Goal: Information Seeking & Learning: Understand process/instructions

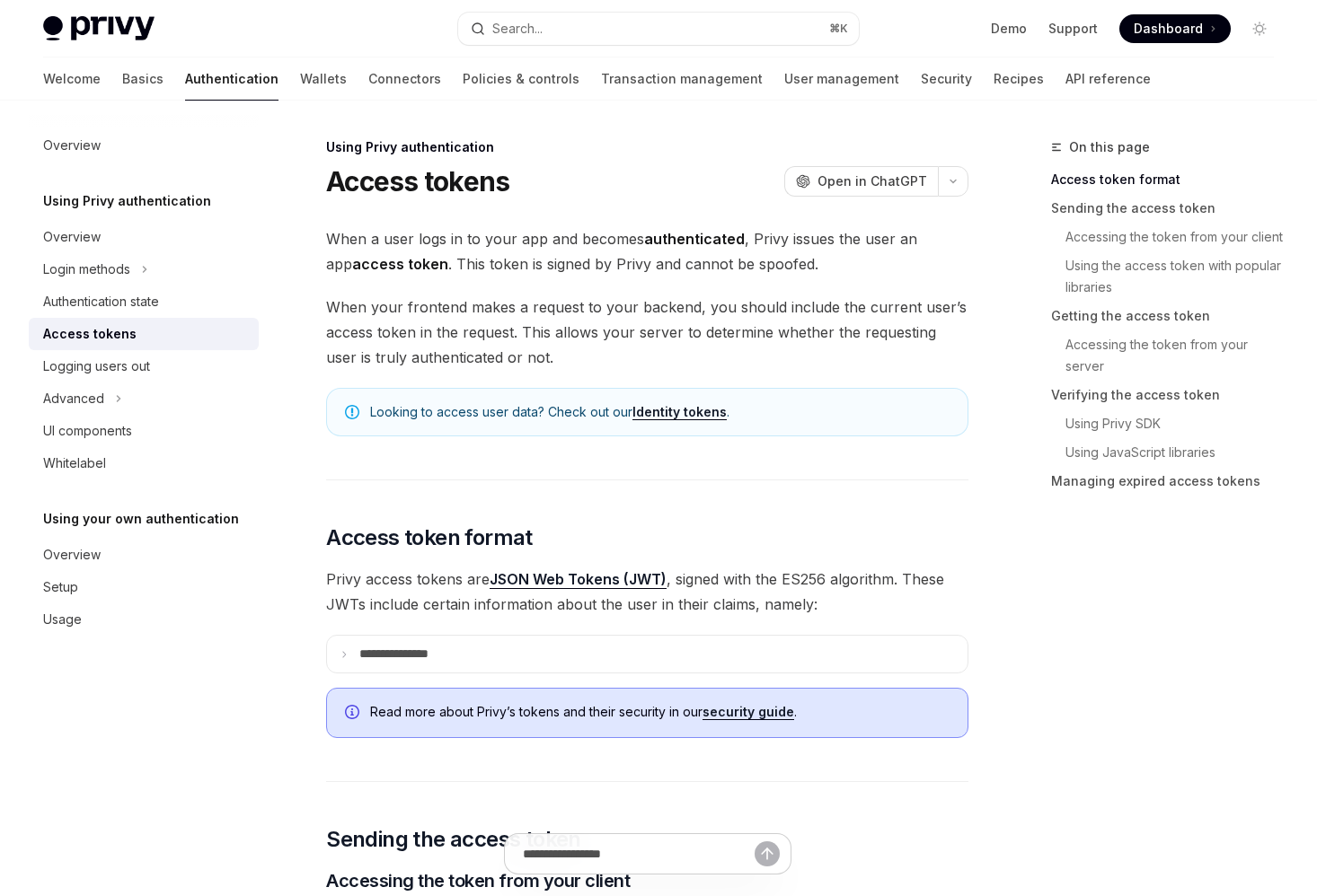
type textarea "*"
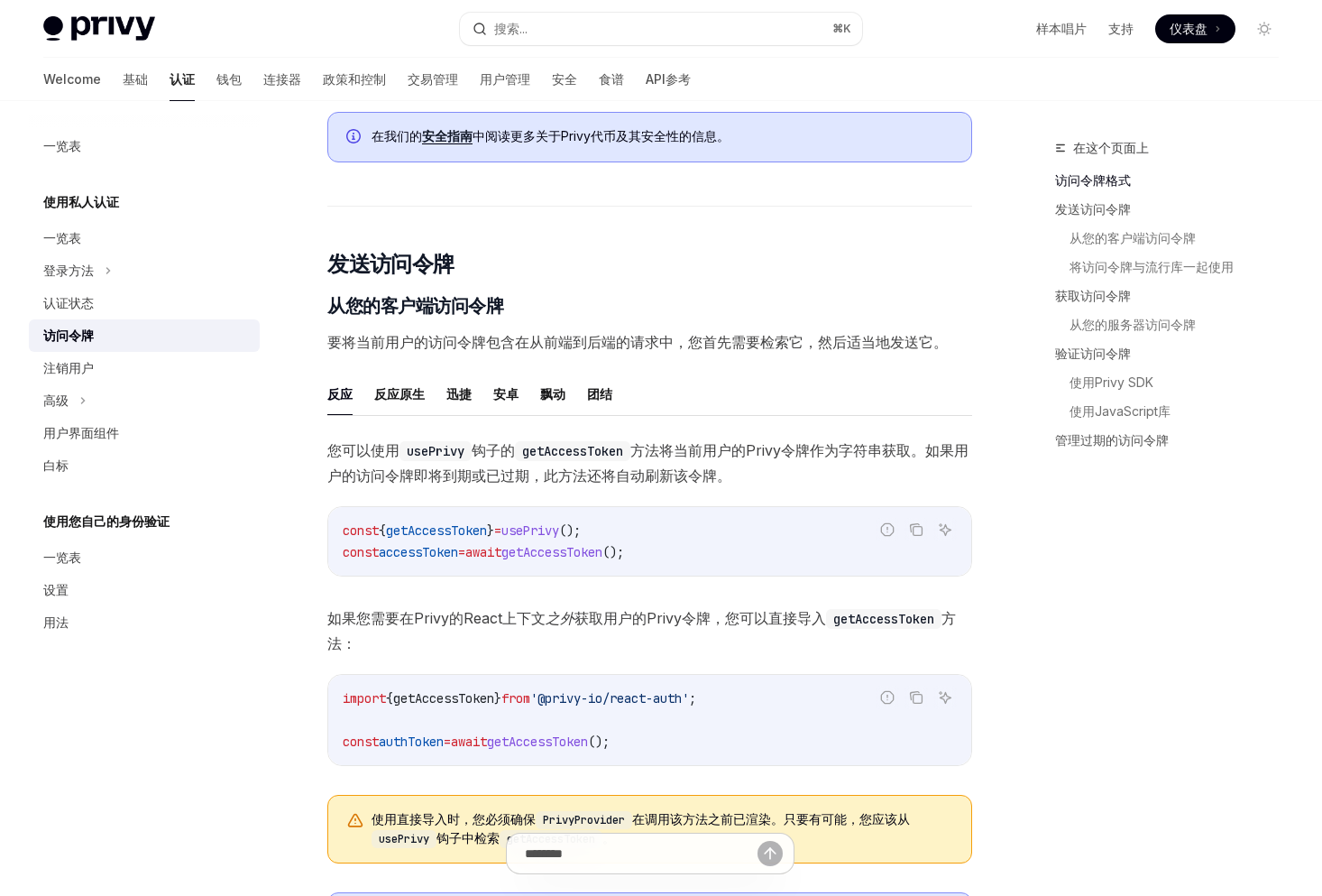
scroll to position [557, 0]
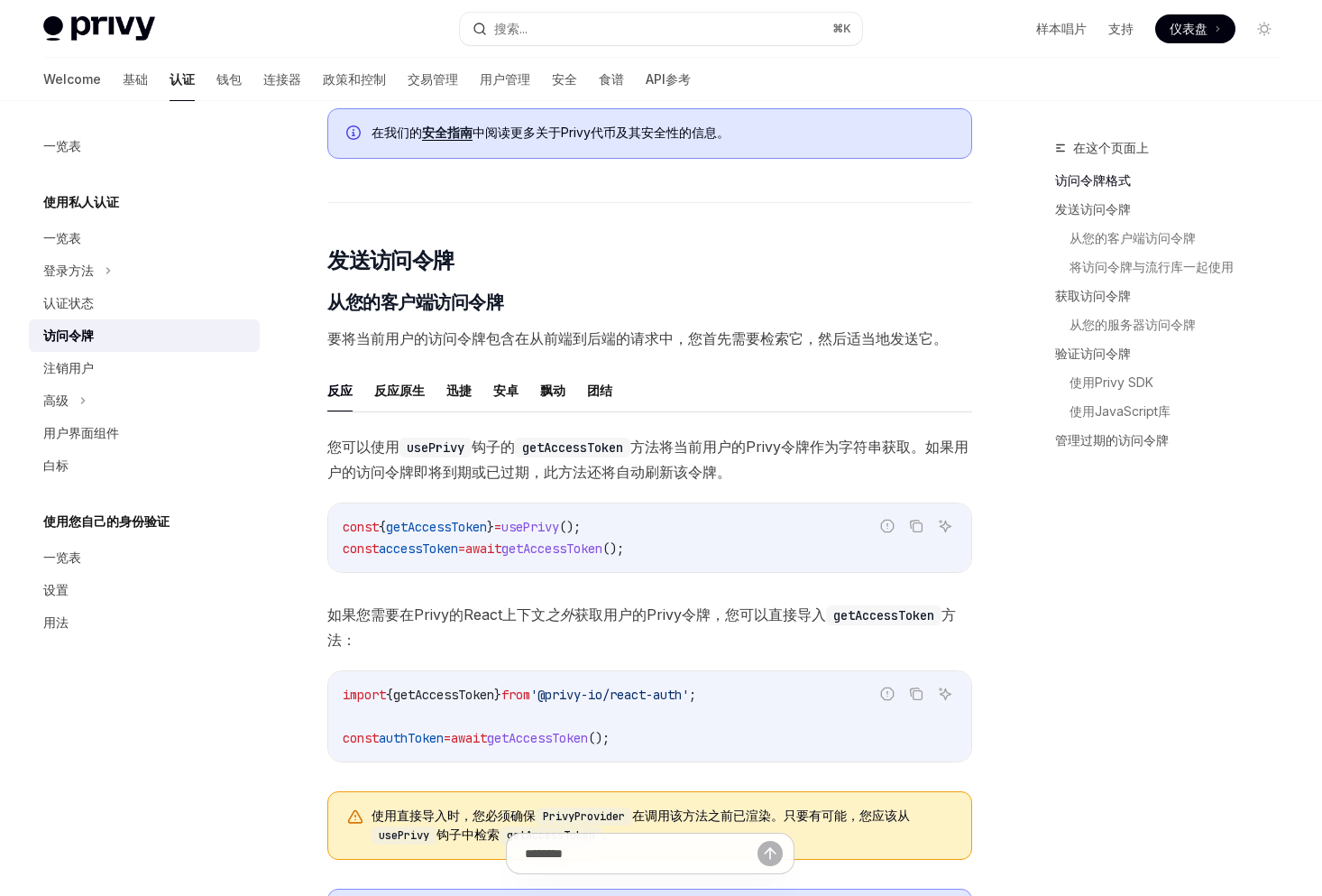
click at [567, 451] on code "getAccessToken" at bounding box center [573, 447] width 116 height 20
click at [852, 445] on span "您可以使用 usePrivy 钩子 的 getAccessToken 方法 将当前用户的Privy令牌作为字符串获取 。如果用户的访问令牌即将到期或已过期，此…" at bounding box center [649, 459] width 645 height 51
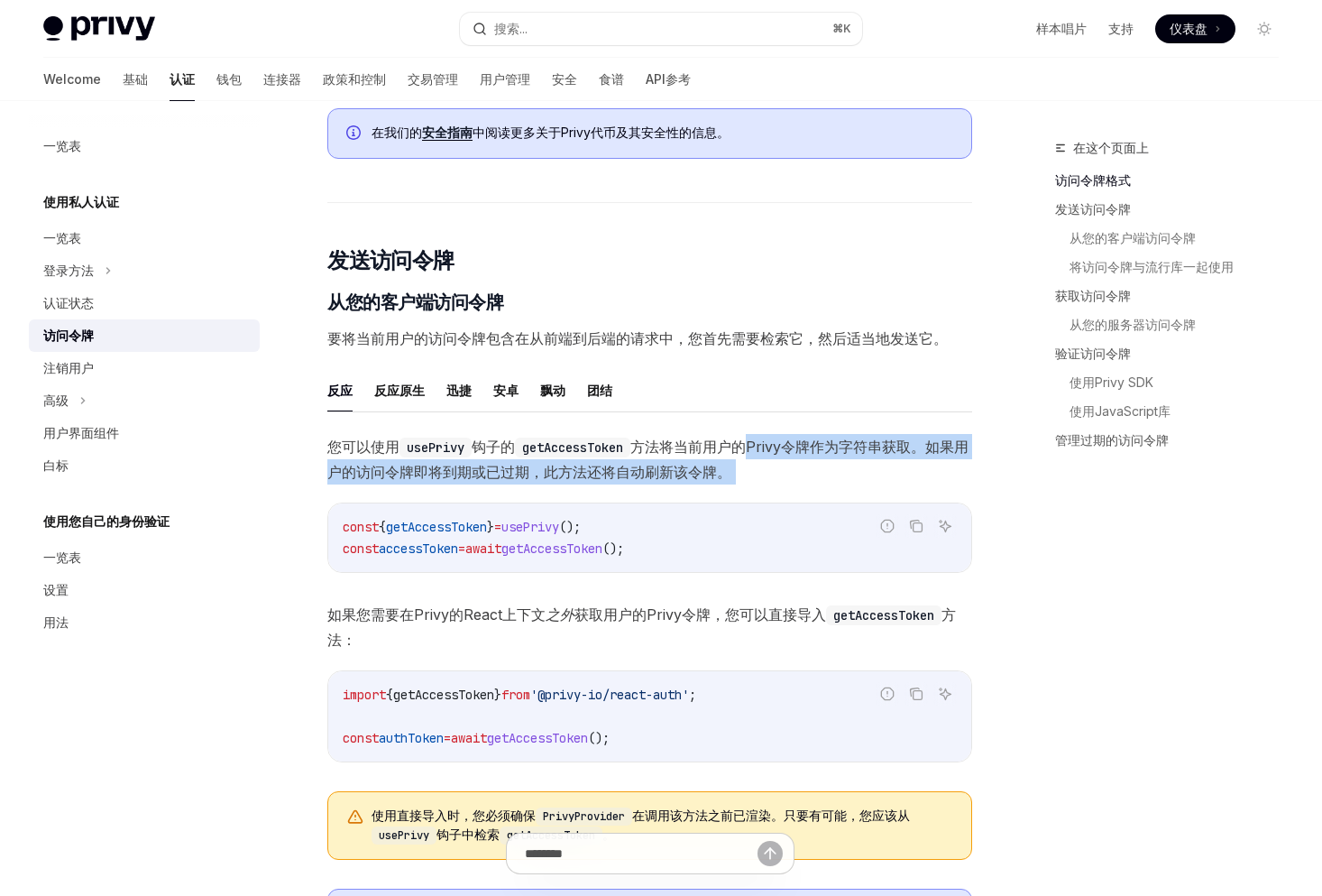
drag, startPoint x: 751, startPoint y: 444, endPoint x: 820, endPoint y: 492, distance: 84.1
click at [820, 492] on div "您可以使用 usePrivy 钩子 的 getAccessToken 方法 将当前用户的Privy令牌作为字符串获取 。如果用户的访问令牌即将到期或已过期，此…" at bounding box center [649, 654] width 645 height 440
click at [545, 472] on span "您可以使用 usePrivy 钩子 的 getAccessToken 方法 将当前用户的Privy令牌作为字符串获取 。如果用户的访问令牌即将到期或已过期，此…" at bounding box center [649, 459] width 645 height 51
drag, startPoint x: 359, startPoint y: 467, endPoint x: 652, endPoint y: 473, distance: 293.1
click at [601, 473] on span "您可以使用 usePrivy 钩子 的 getAccessToken 方法 将当前用户的Privy令牌作为字符串获取 。如果用户的访问令牌即将到期或已过期，此…" at bounding box center [649, 459] width 645 height 51
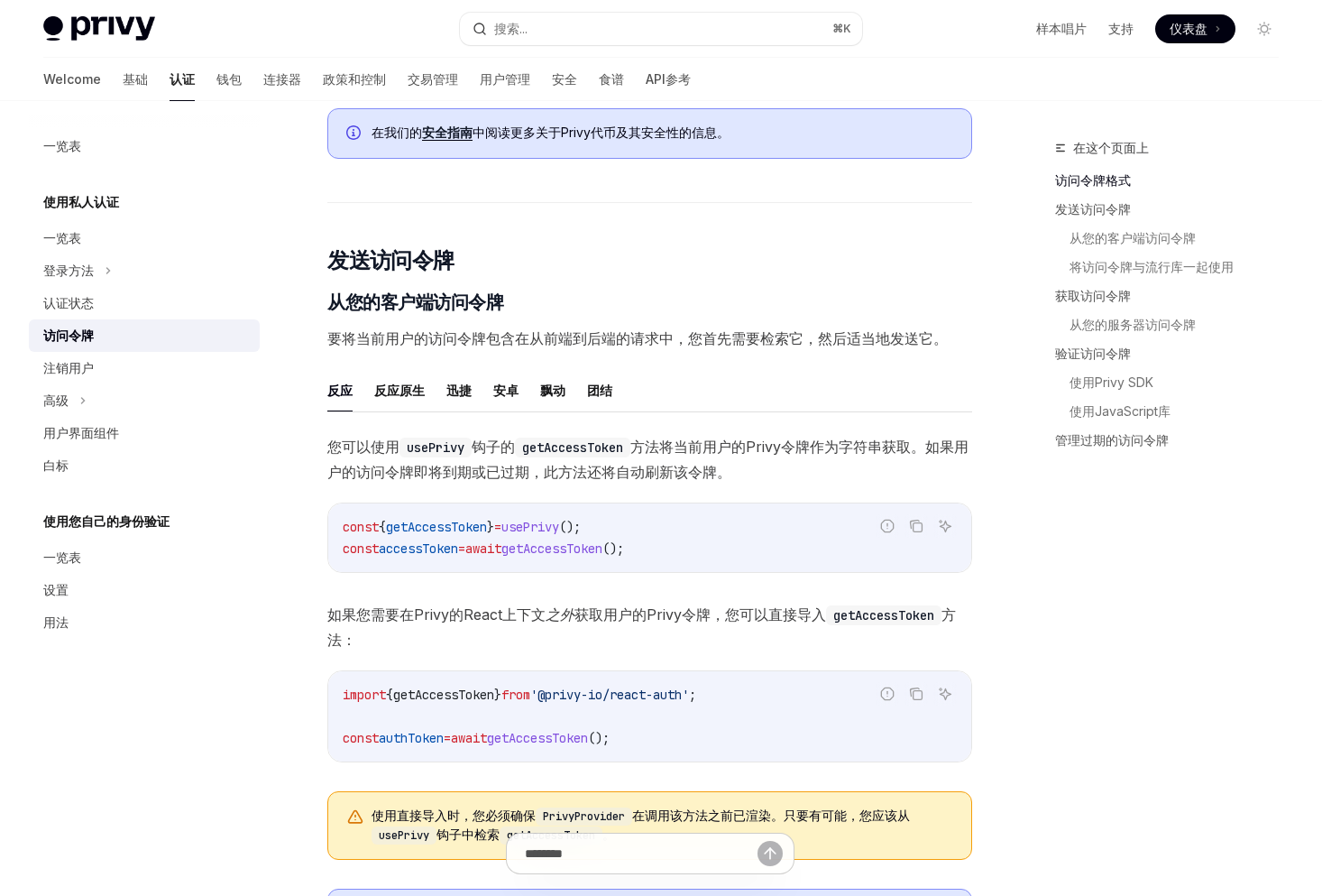
click at [685, 473] on span "您可以使用 usePrivy 钩子 的 getAccessToken 方法 将当前用户的Privy令牌作为字符串获取 。如果用户的访问令牌即将到期或已过期，此…" at bounding box center [649, 459] width 645 height 51
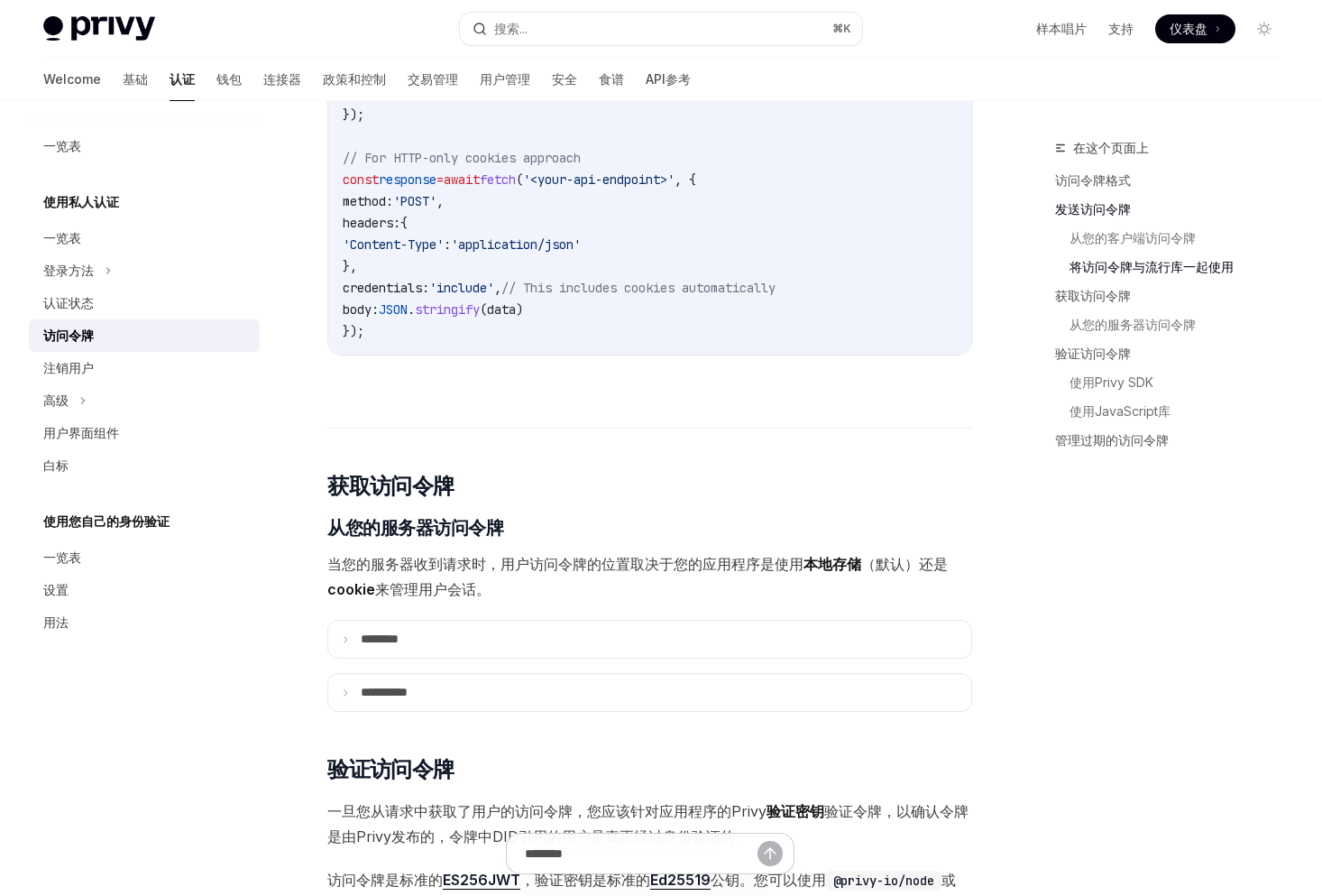
scroll to position [1878, 0]
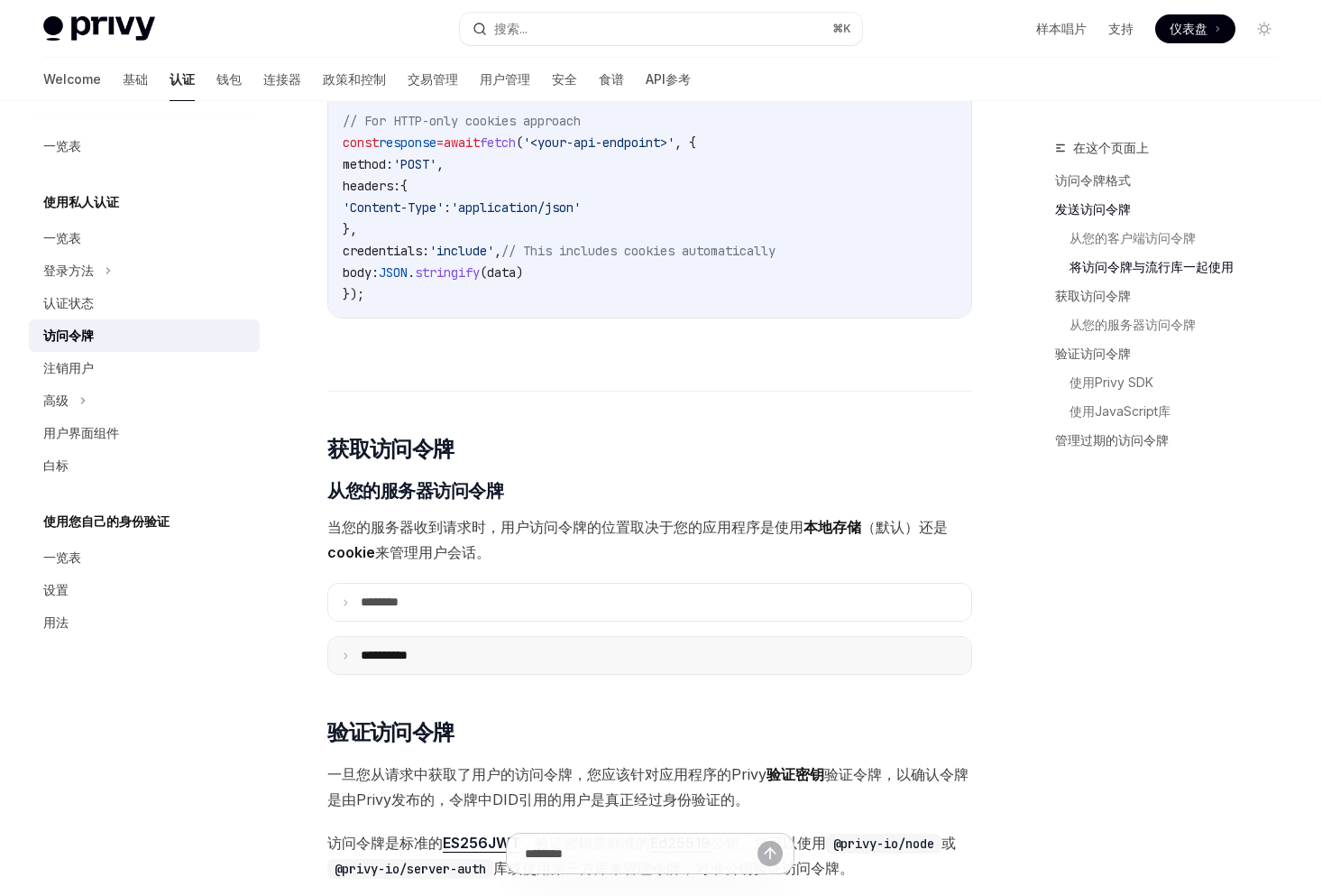
click at [443, 663] on p "** ********" at bounding box center [405, 654] width 90 height 15
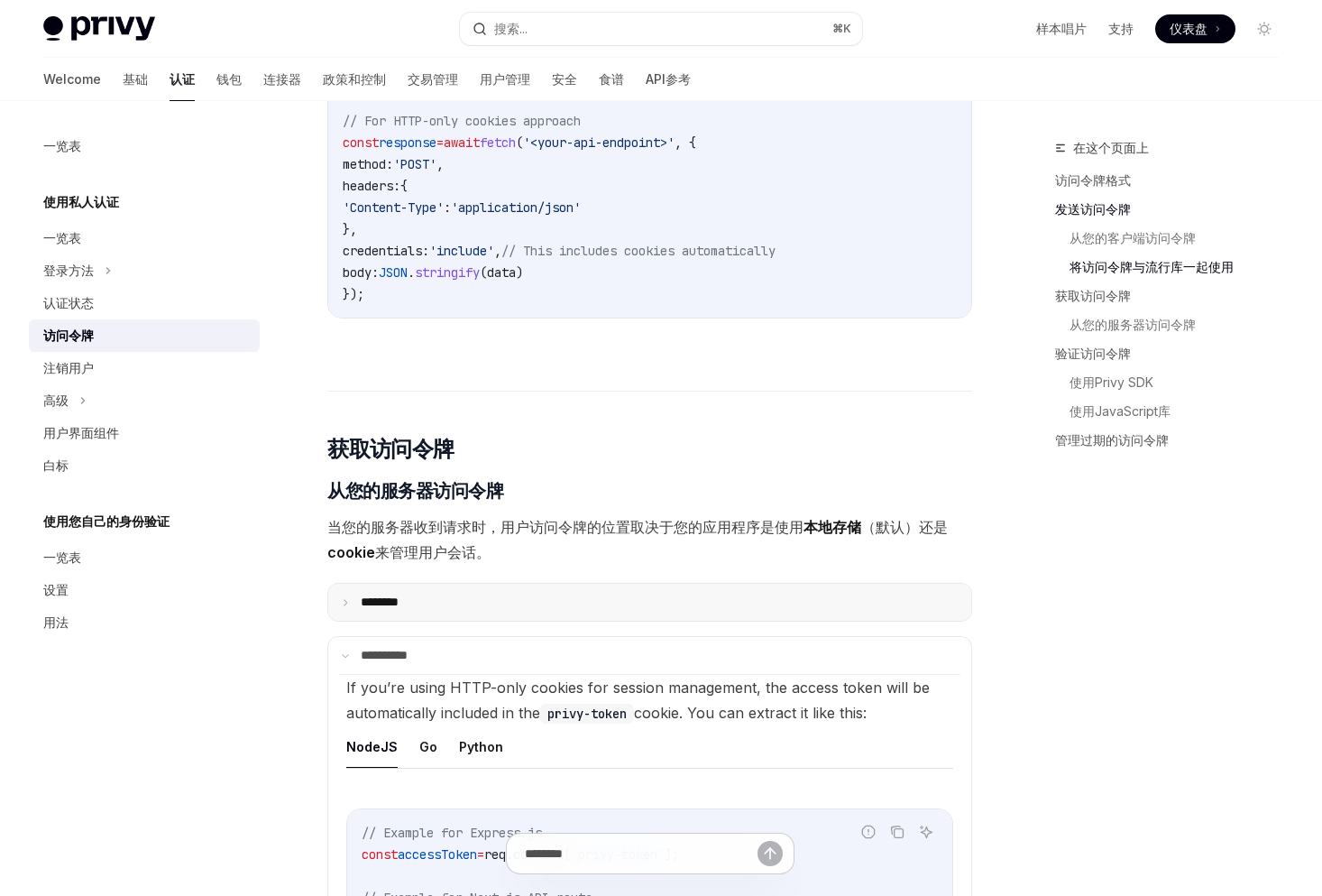
click at [472, 620] on summary "** ******" at bounding box center [649, 602] width 643 height 37
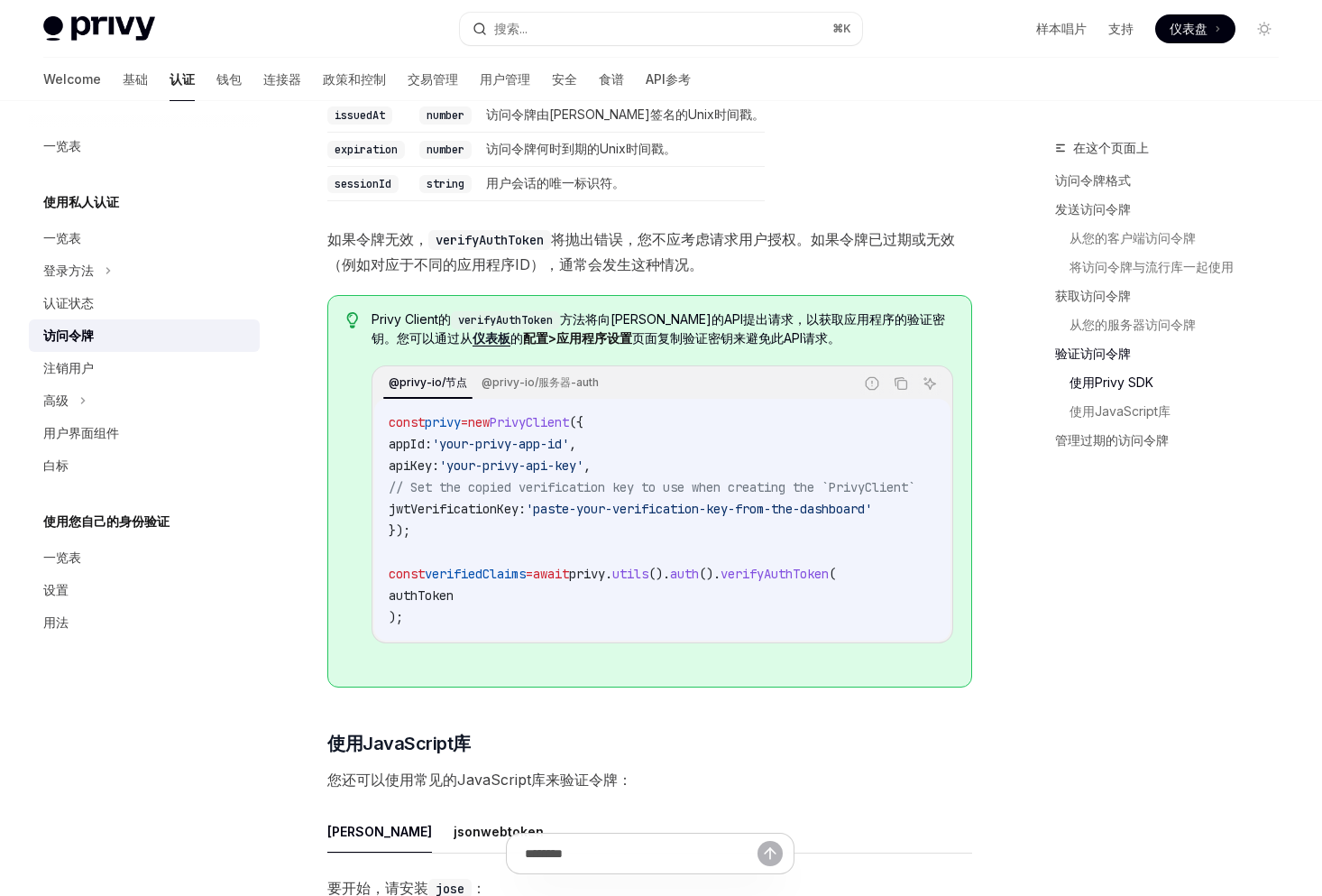
scroll to position [3077, 0]
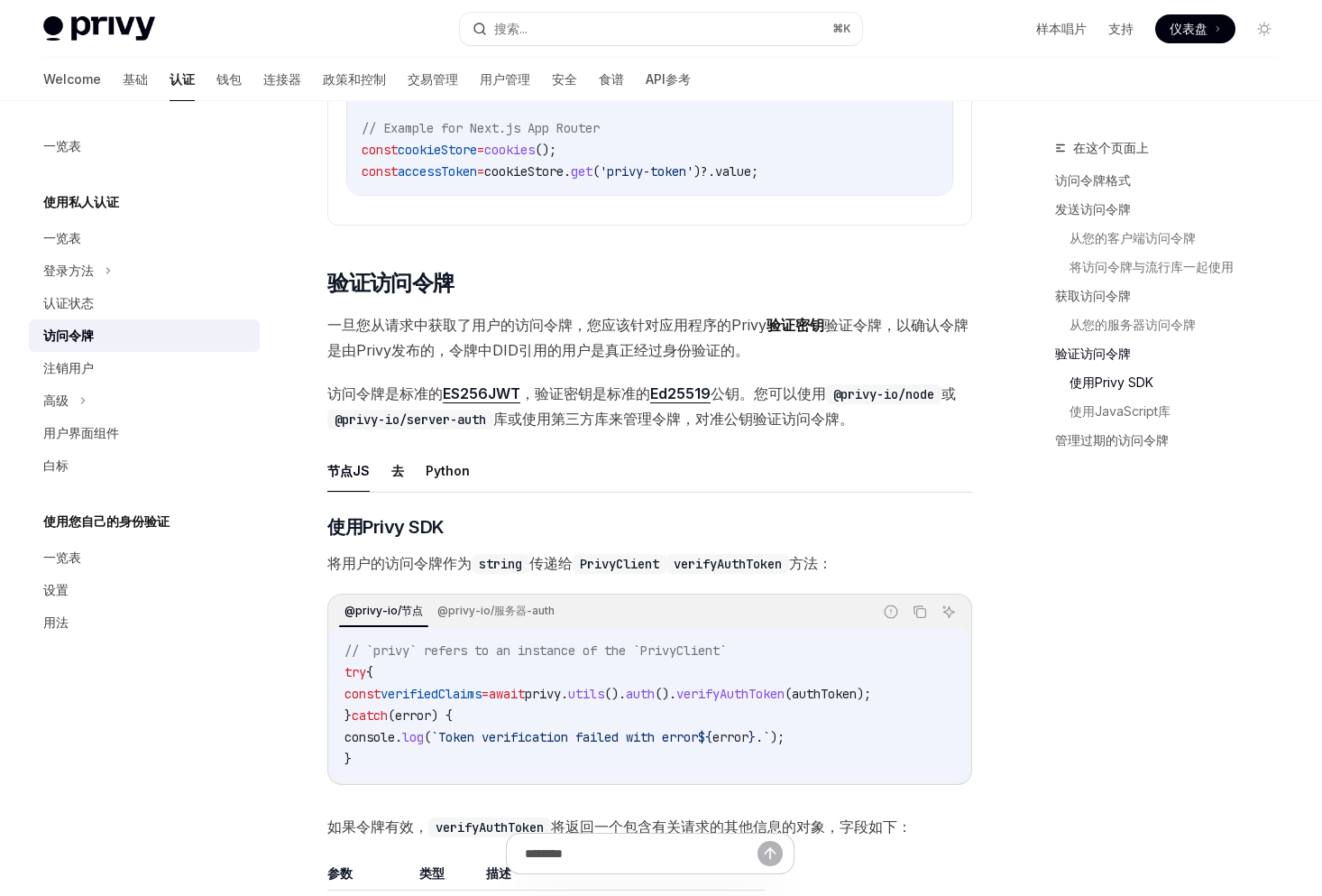
click at [1124, 377] on link "使用Privy SDK" at bounding box center [1181, 382] width 224 height 29
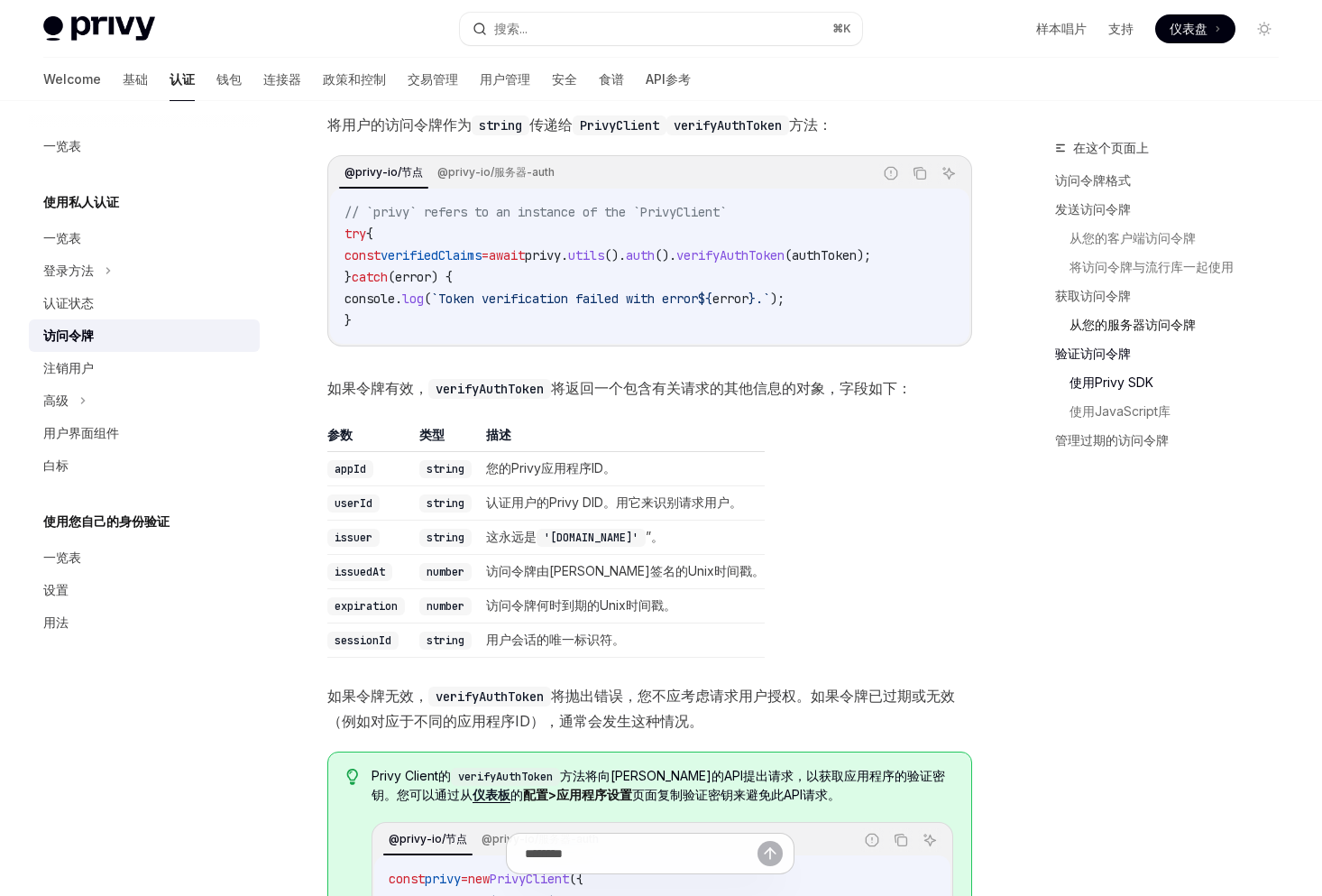
click at [1136, 313] on link "从您的服务器访问令牌" at bounding box center [1181, 324] width 224 height 29
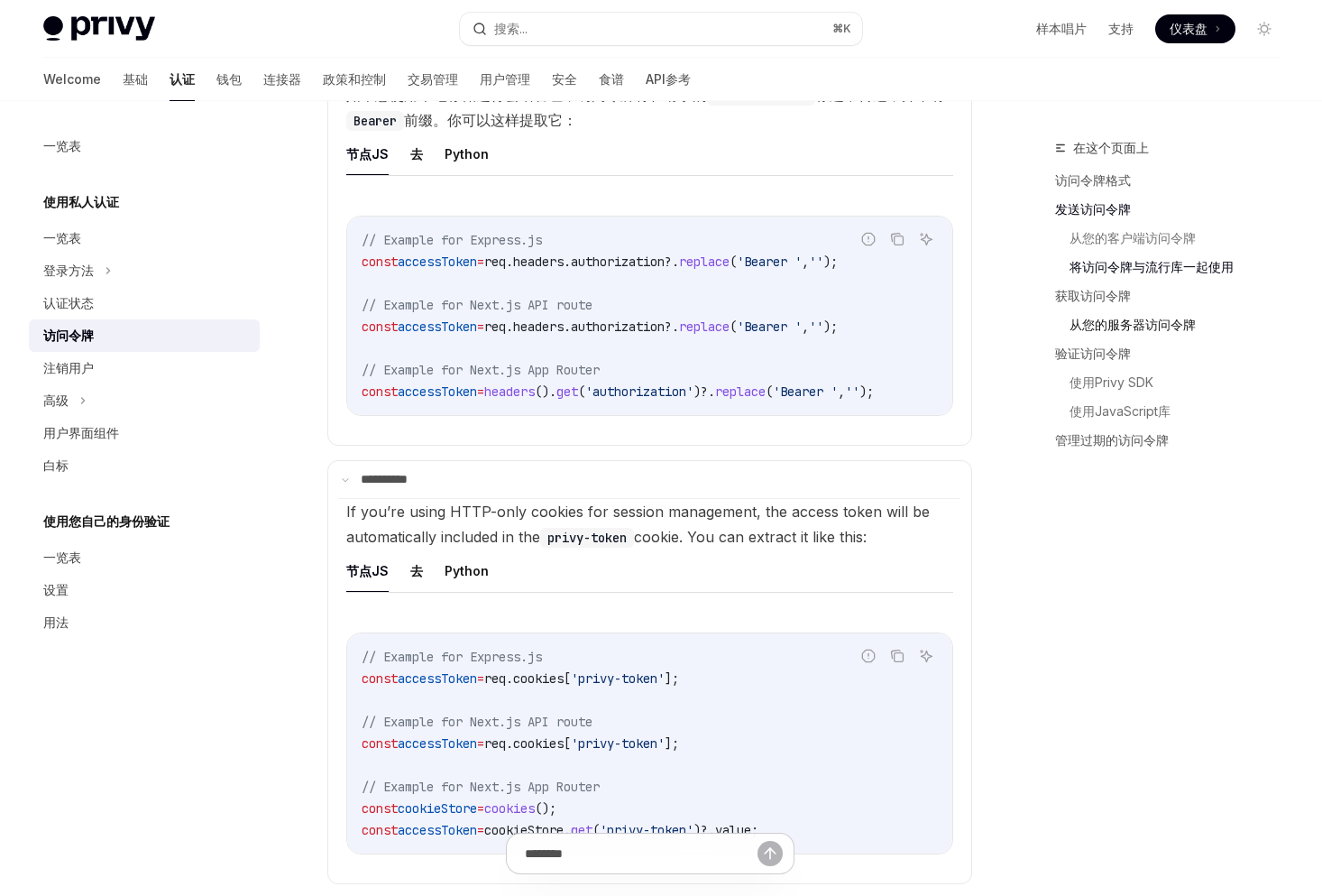
scroll to position [2246, 0]
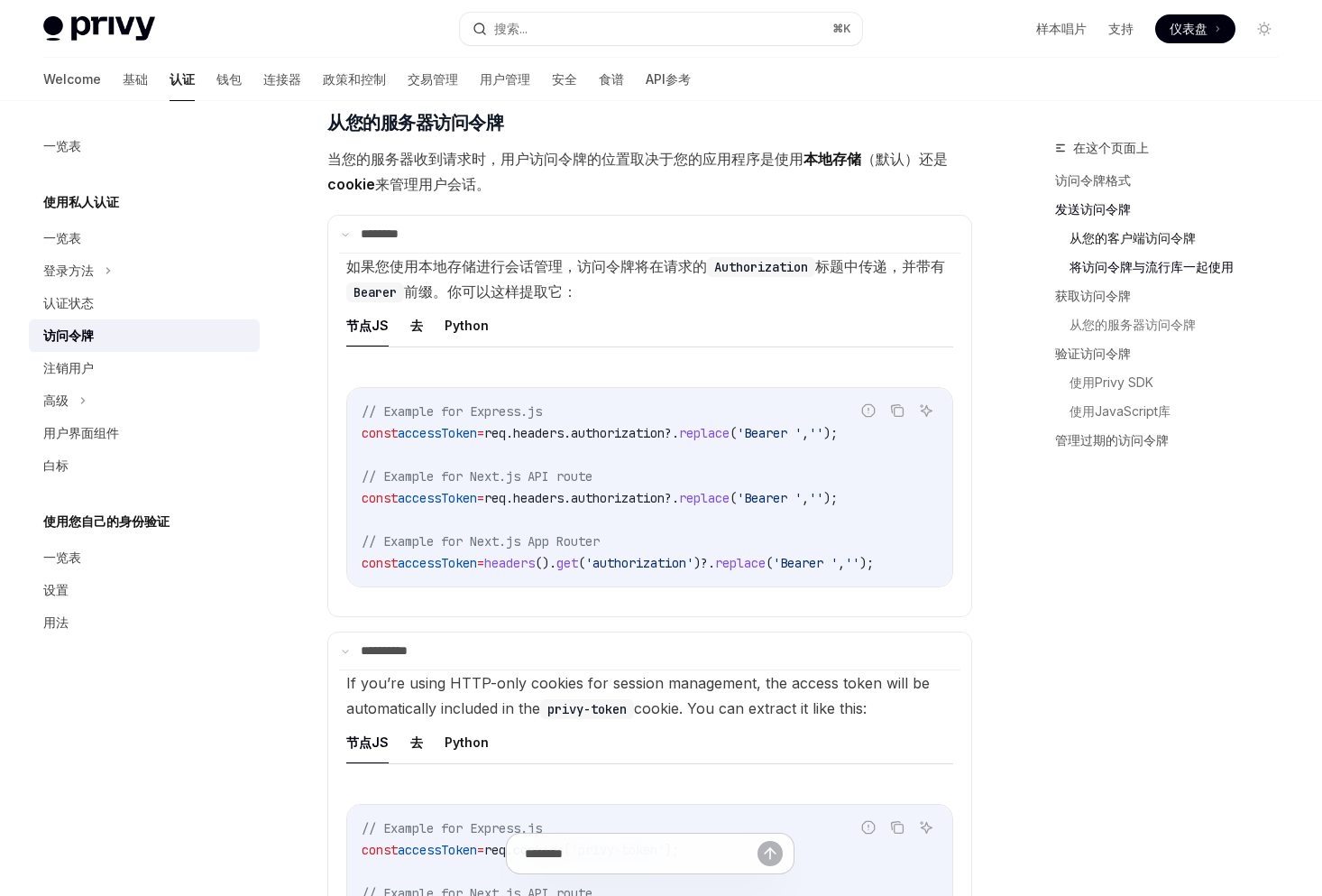
click at [1122, 233] on link "从您的客户端访问令牌" at bounding box center [1181, 238] width 224 height 29
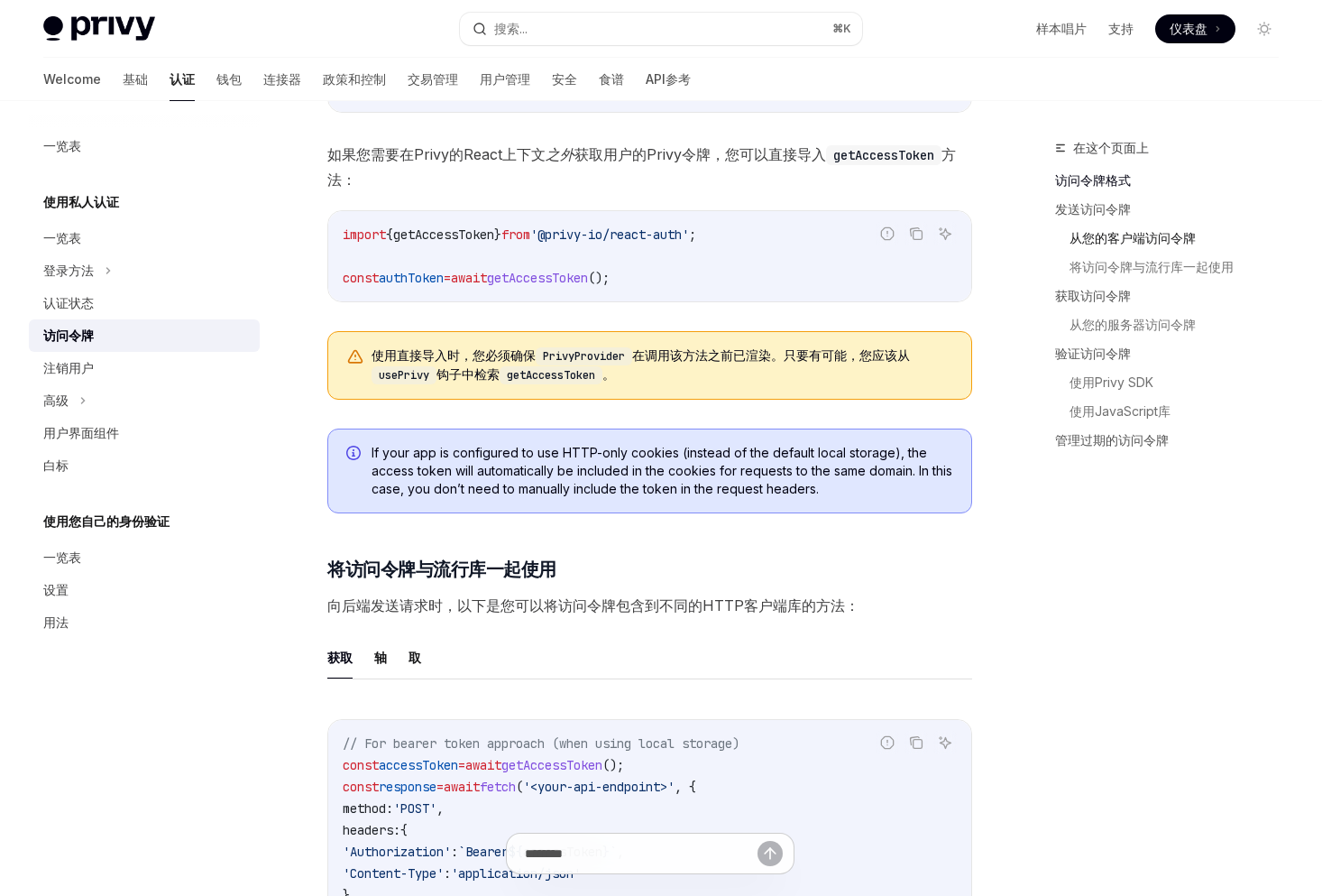
scroll to position [710, 0]
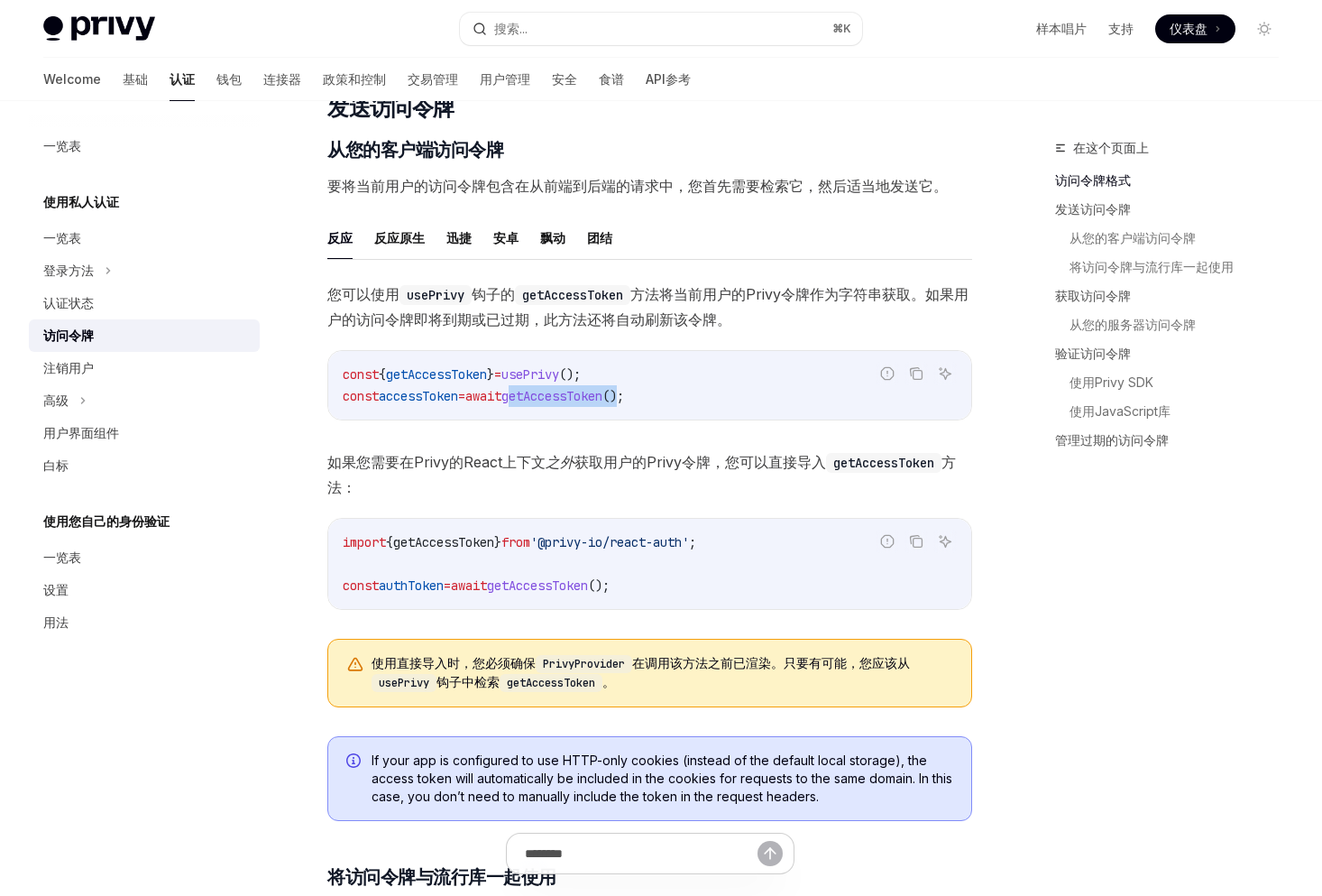
drag, startPoint x: 542, startPoint y: 399, endPoint x: 658, endPoint y: 397, distance: 116.0
click at [624, 397] on span "const accessToken = await getAccessToken ();" at bounding box center [484, 395] width 281 height 16
copy span "getAccessToken ()"
click at [624, 395] on span "();" at bounding box center [613, 395] width 22 height 16
